Goal: Task Accomplishment & Management: Check status

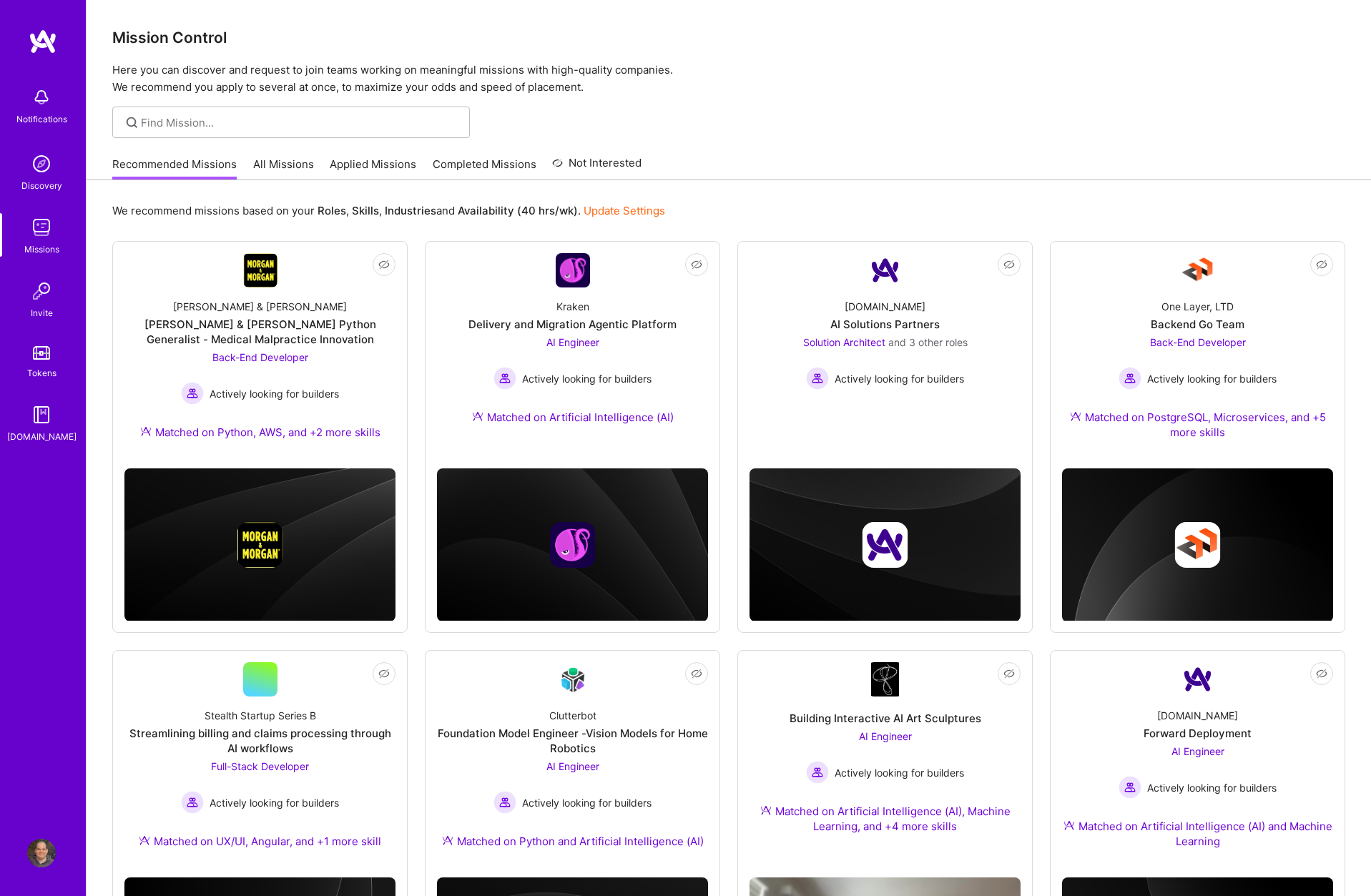
click at [752, 134] on div at bounding box center [729, 122] width 1285 height 31
click at [373, 164] on link "Applied Missions" at bounding box center [373, 168] width 87 height 24
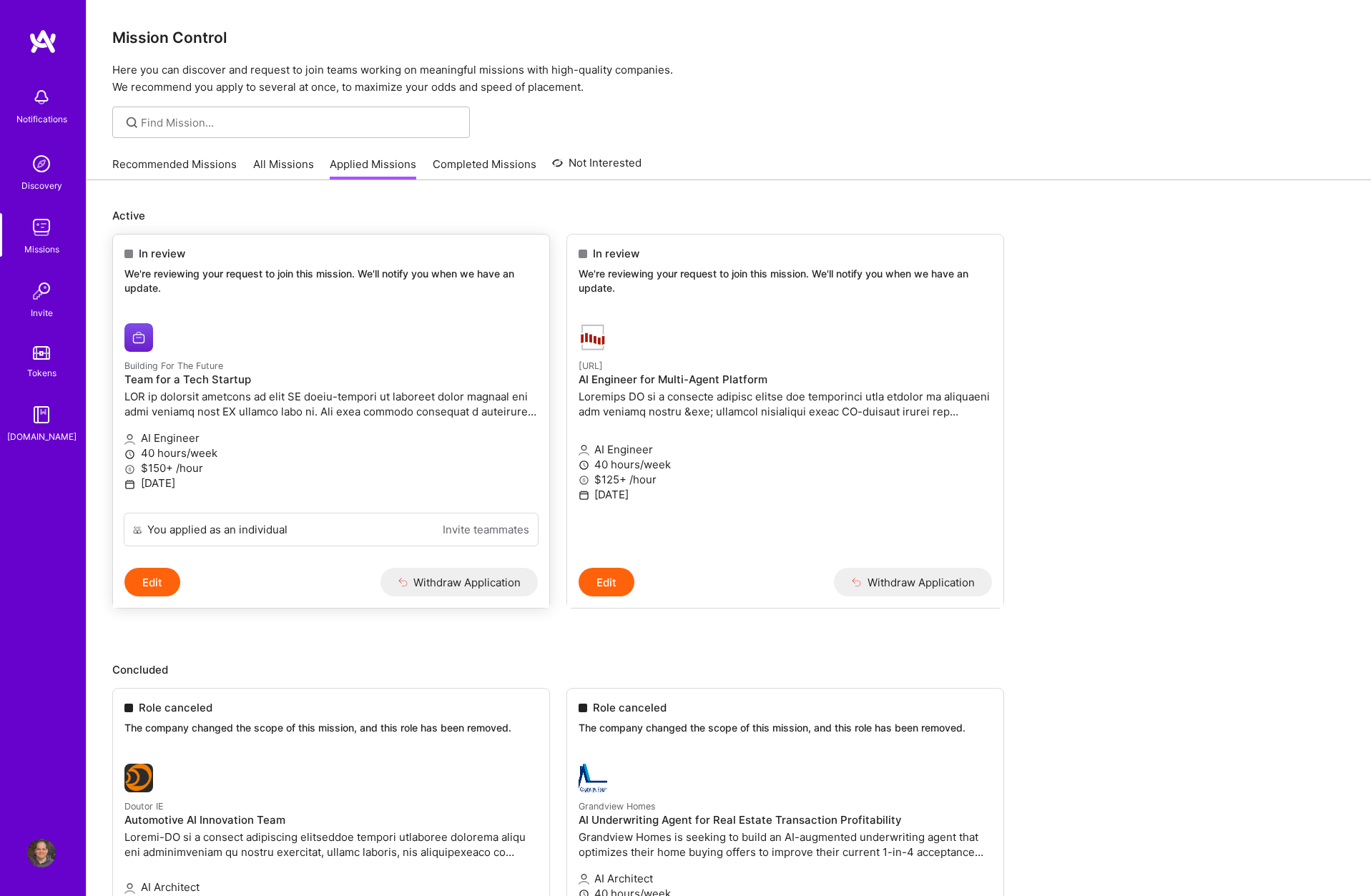
click at [306, 247] on div "In review" at bounding box center [331, 253] width 413 height 15
click at [597, 257] on span "In review" at bounding box center [616, 253] width 47 height 15
